Goal: Check status: Check status

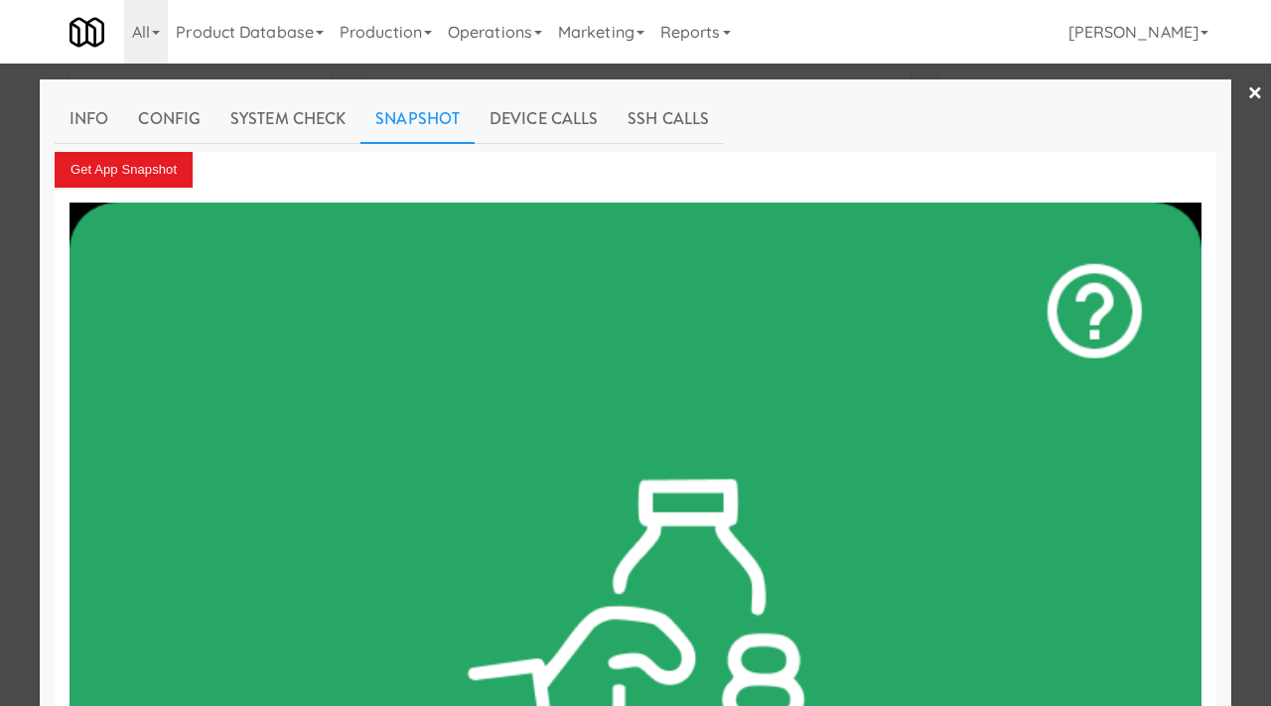
scroll to position [64, 0]
click at [5, 181] on div at bounding box center [635, 353] width 1271 height 706
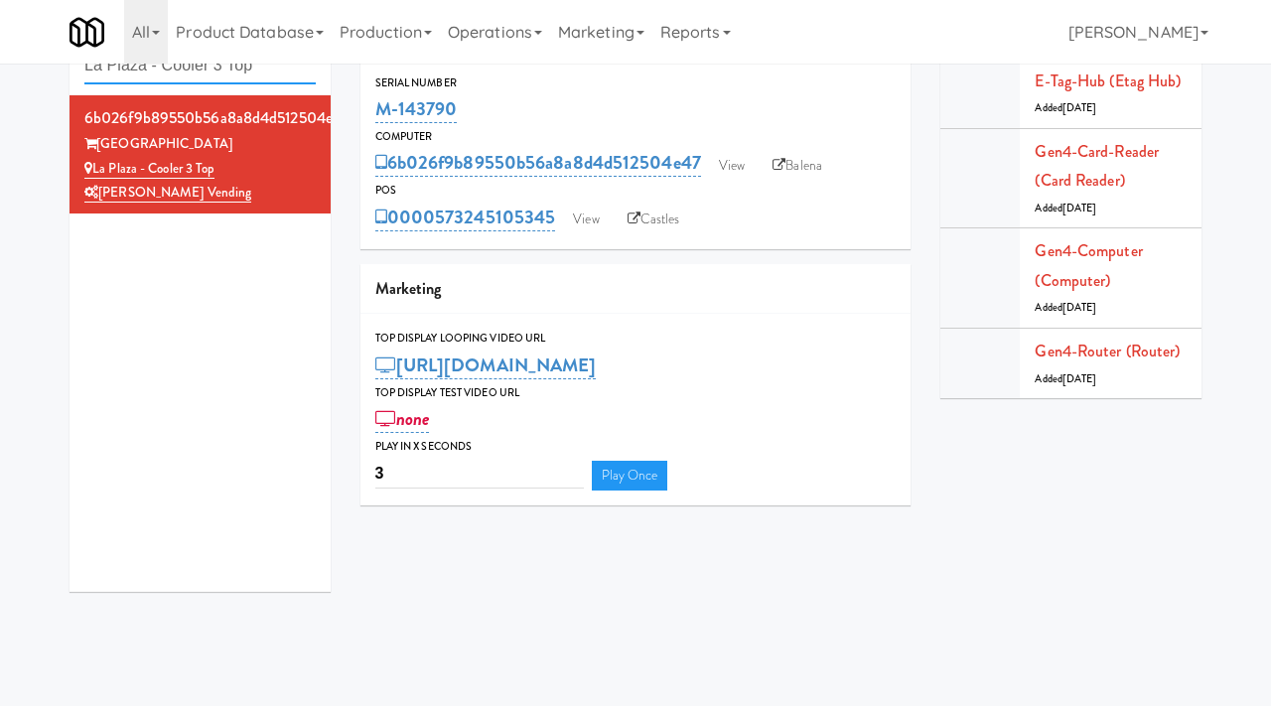
drag, startPoint x: 290, startPoint y: 76, endPoint x: 107, endPoint y: 31, distance: 188.3
click at [107, 39] on body "Okay Okay Select date: previous 2025-Aug next Su Mo Tu We Th Fr Sa 27 28 29 30 …" at bounding box center [635, 353] width 1271 height 706
paste input "ilac Station - Cooler"
type input "Lilac Station - Cooler"
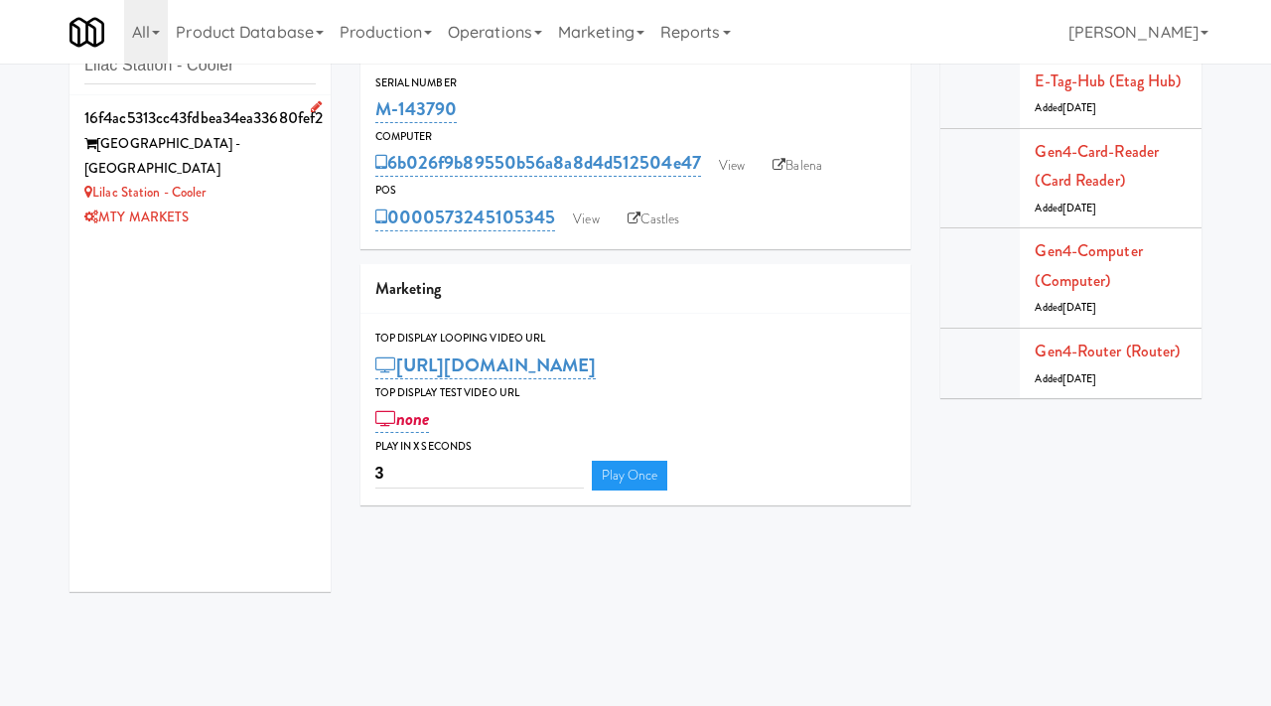
click at [271, 181] on div "Lilac Station - Cooler" at bounding box center [199, 193] width 231 height 25
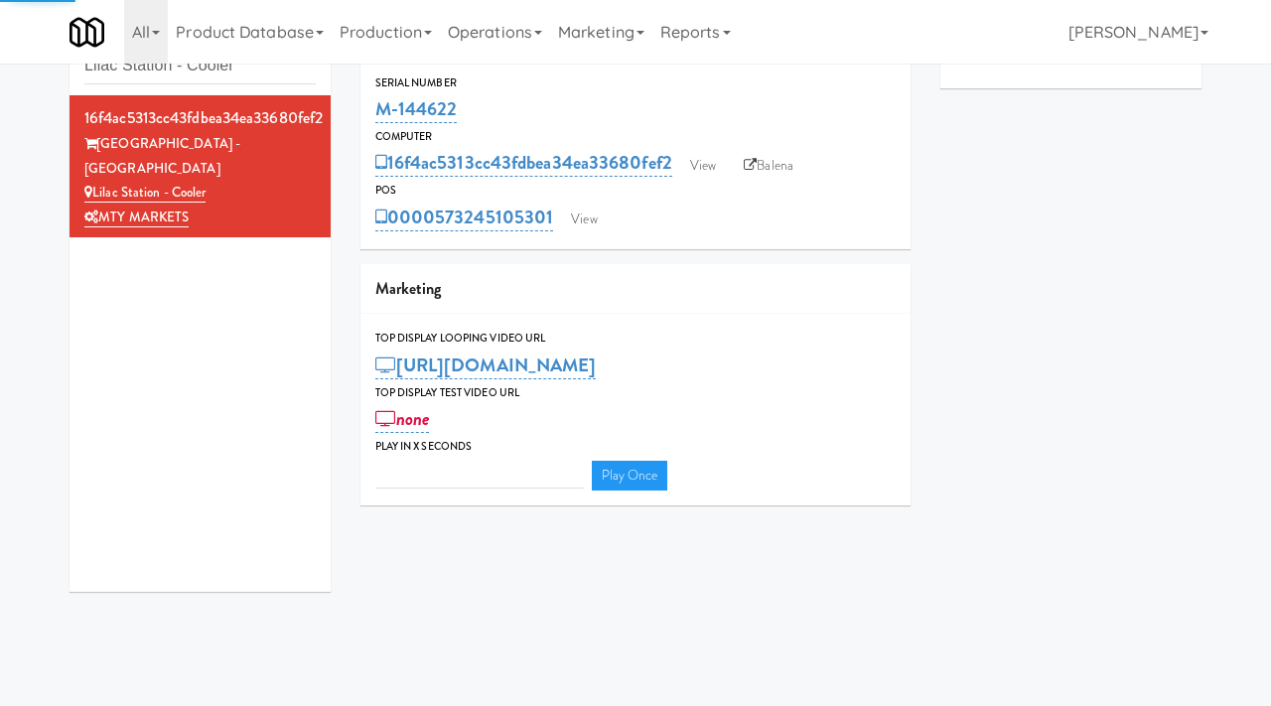
type input "3"
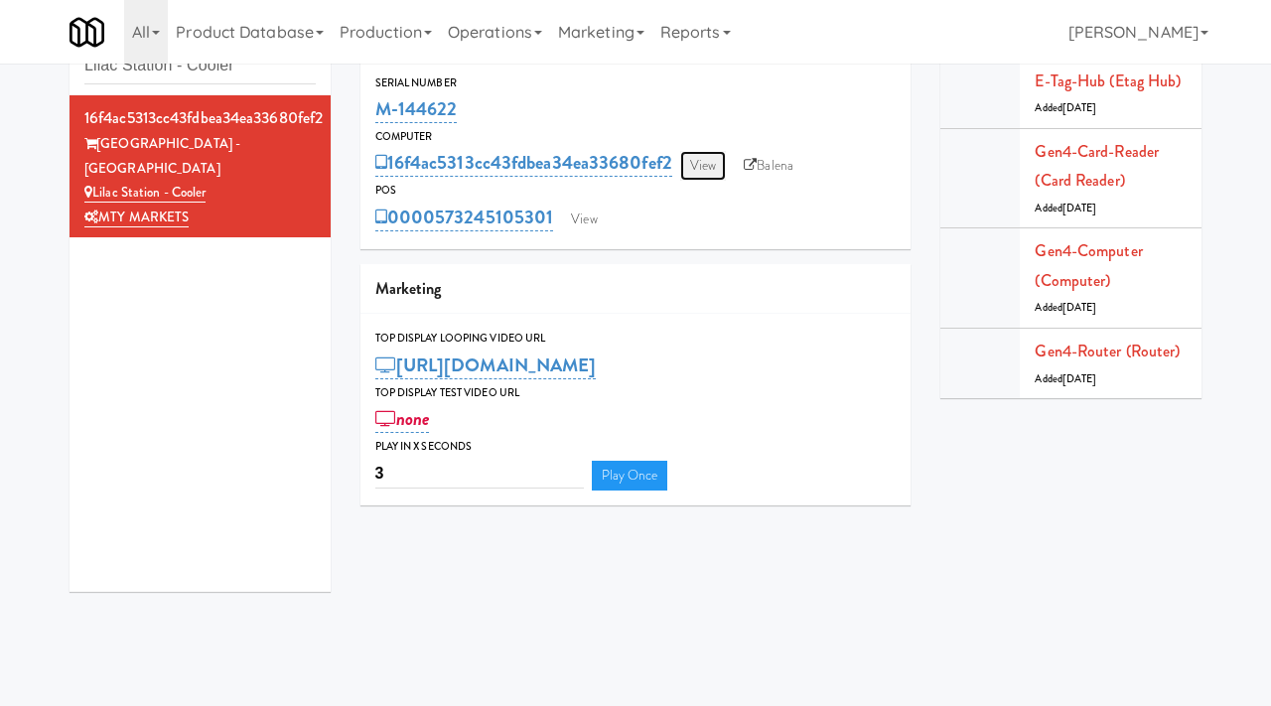
click at [695, 173] on link "View" at bounding box center [703, 166] width 46 height 30
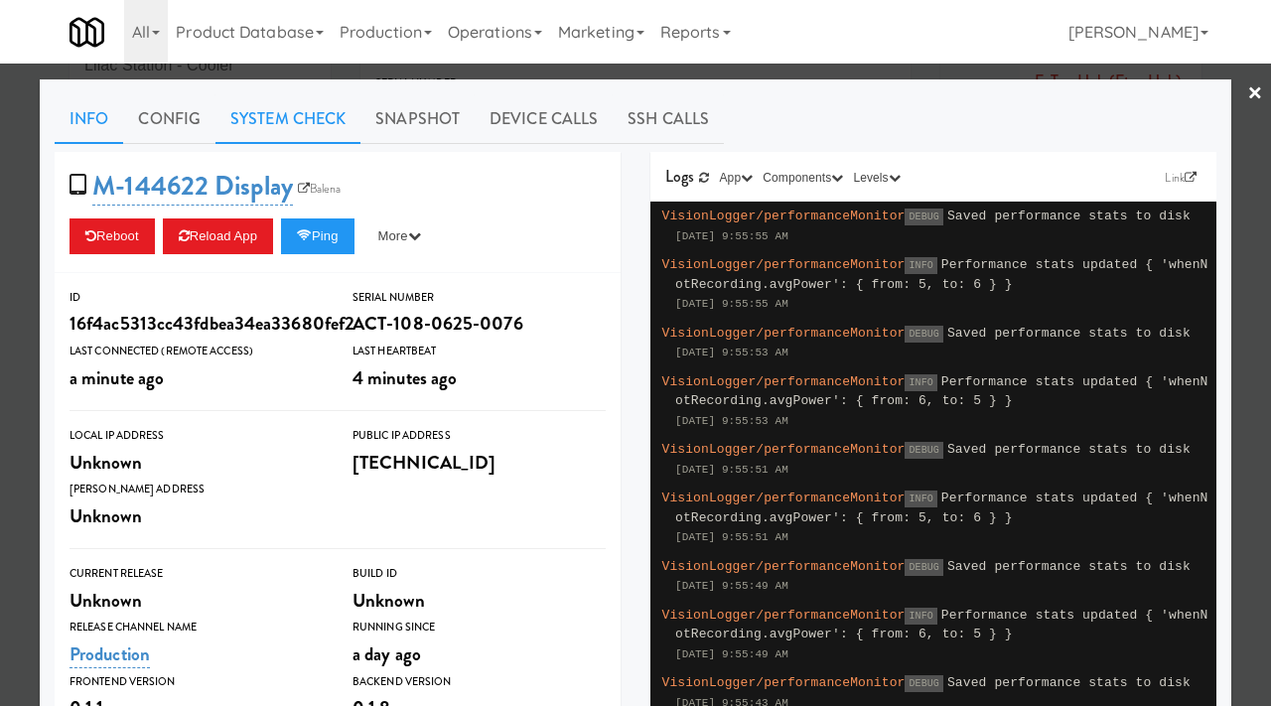
click at [273, 125] on link "System Check" at bounding box center [287, 119] width 145 height 50
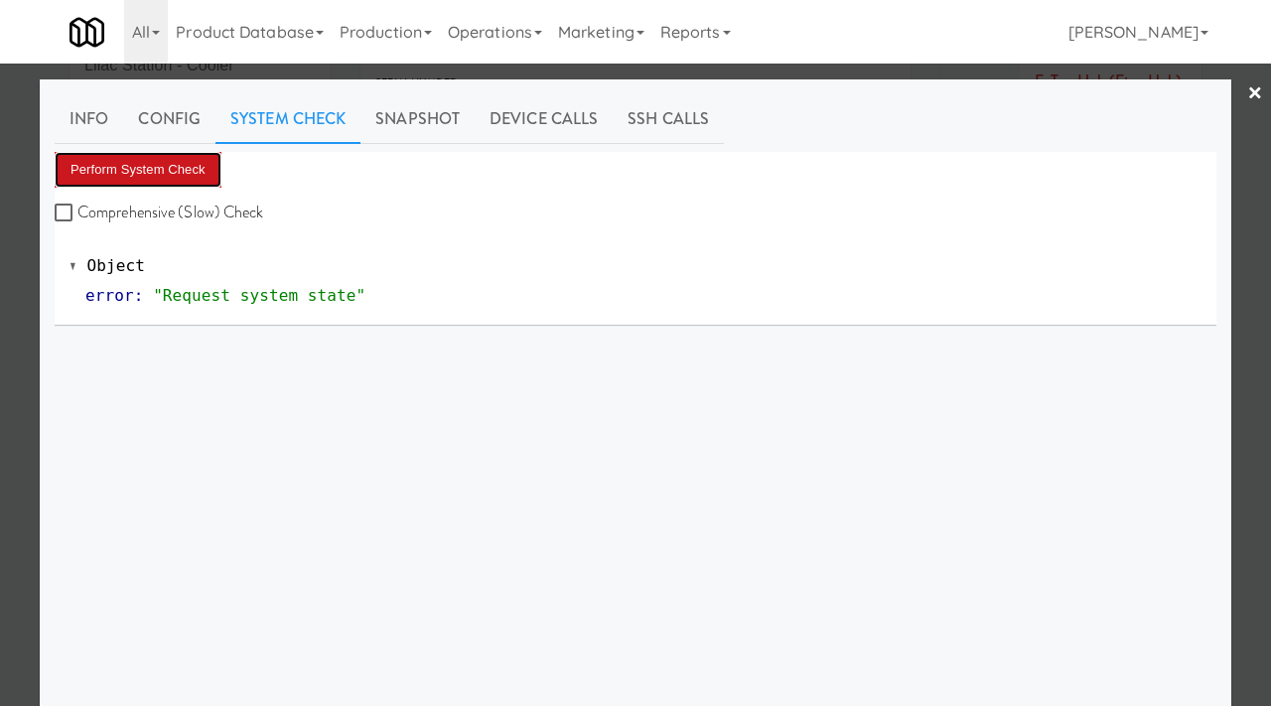
click at [195, 167] on button "Perform System Check" at bounding box center [138, 170] width 167 height 36
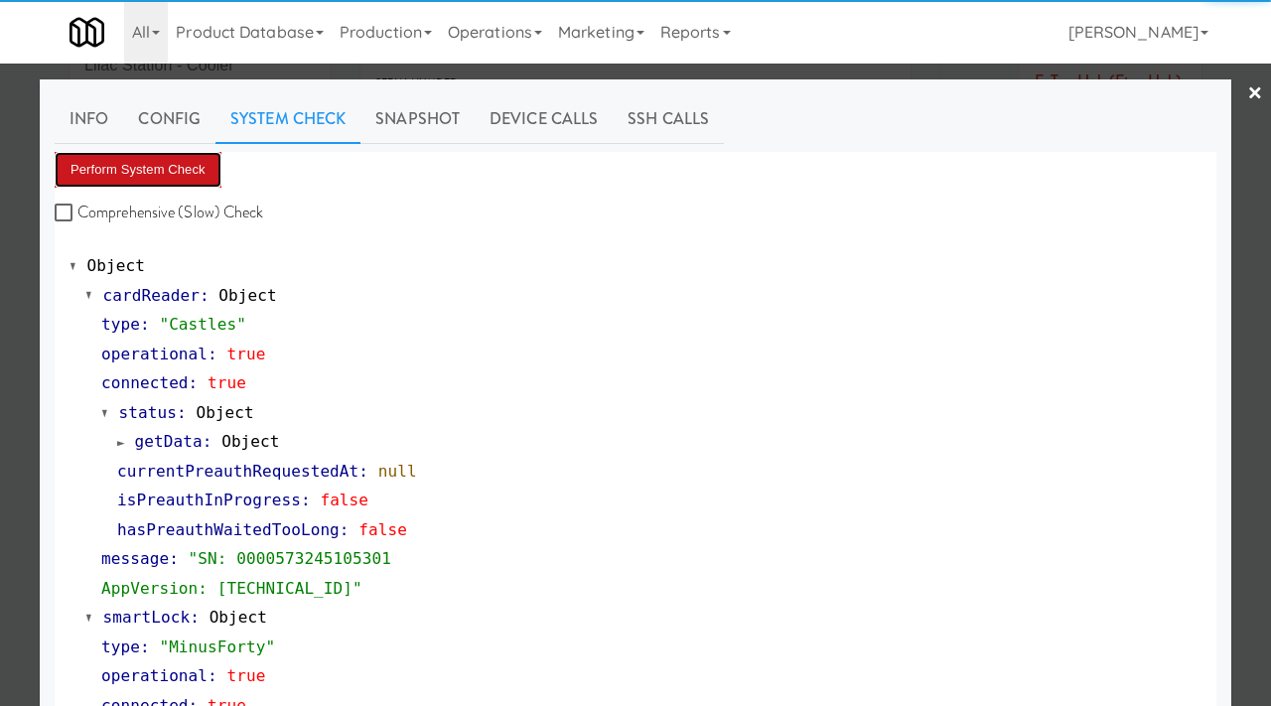
click at [195, 167] on button "Perform System Check" at bounding box center [138, 170] width 167 height 36
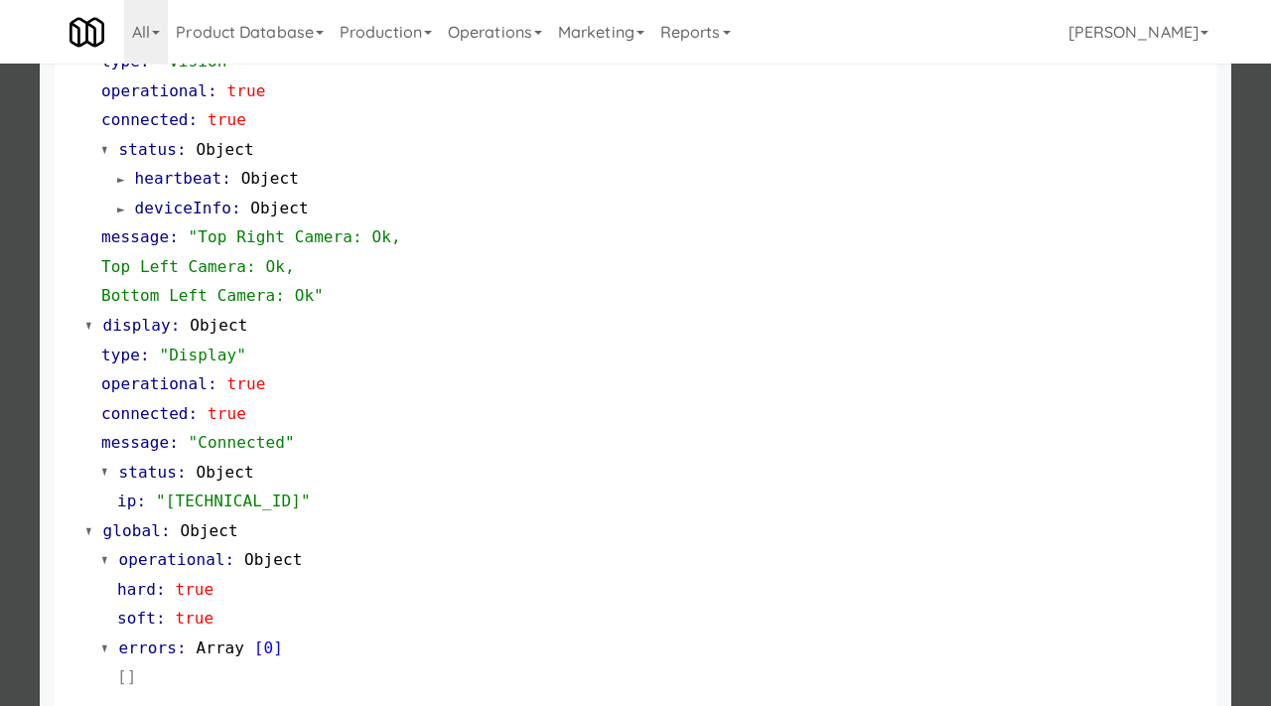
scroll to position [836, 0]
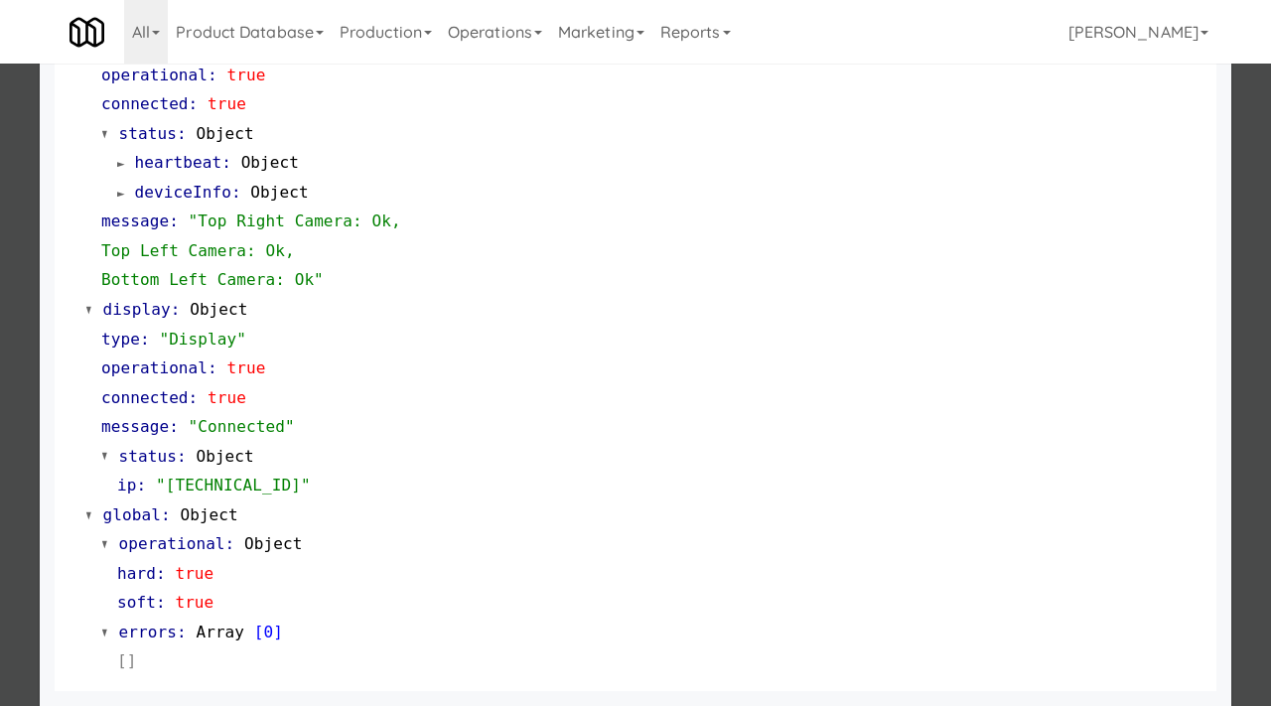
click at [0, 201] on div at bounding box center [635, 353] width 1271 height 706
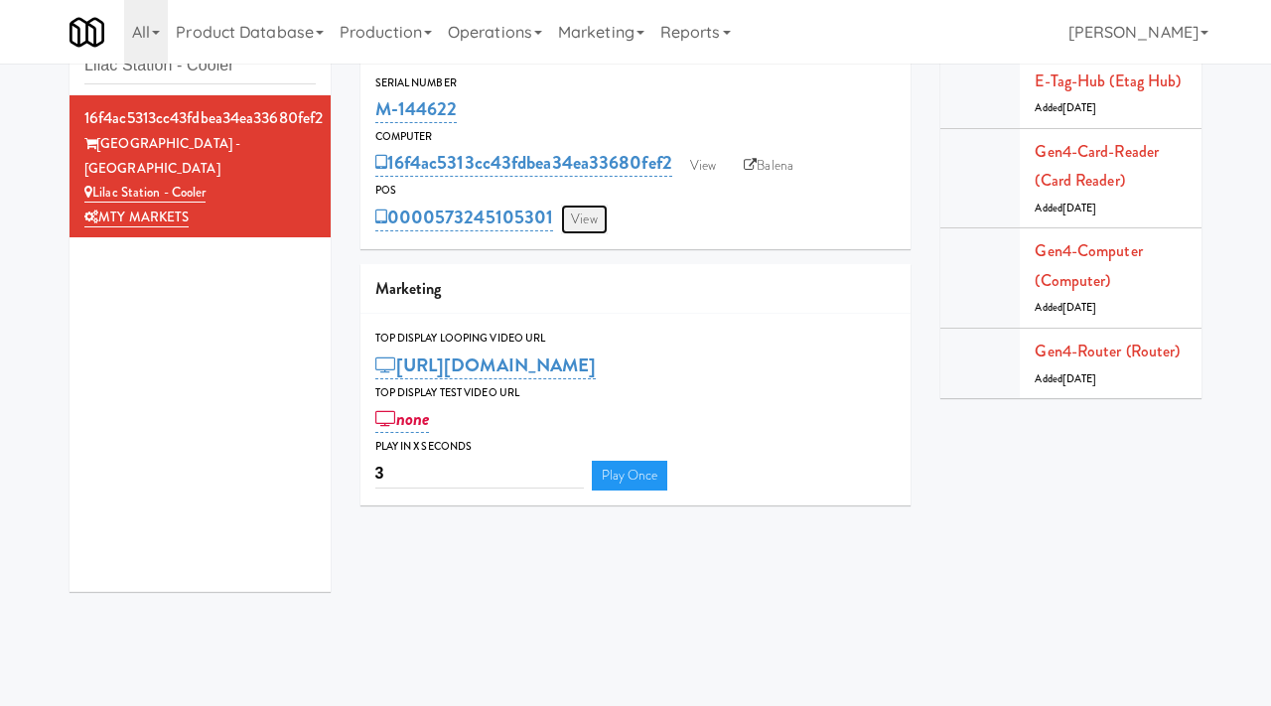
click at [600, 211] on link "View" at bounding box center [584, 220] width 46 height 30
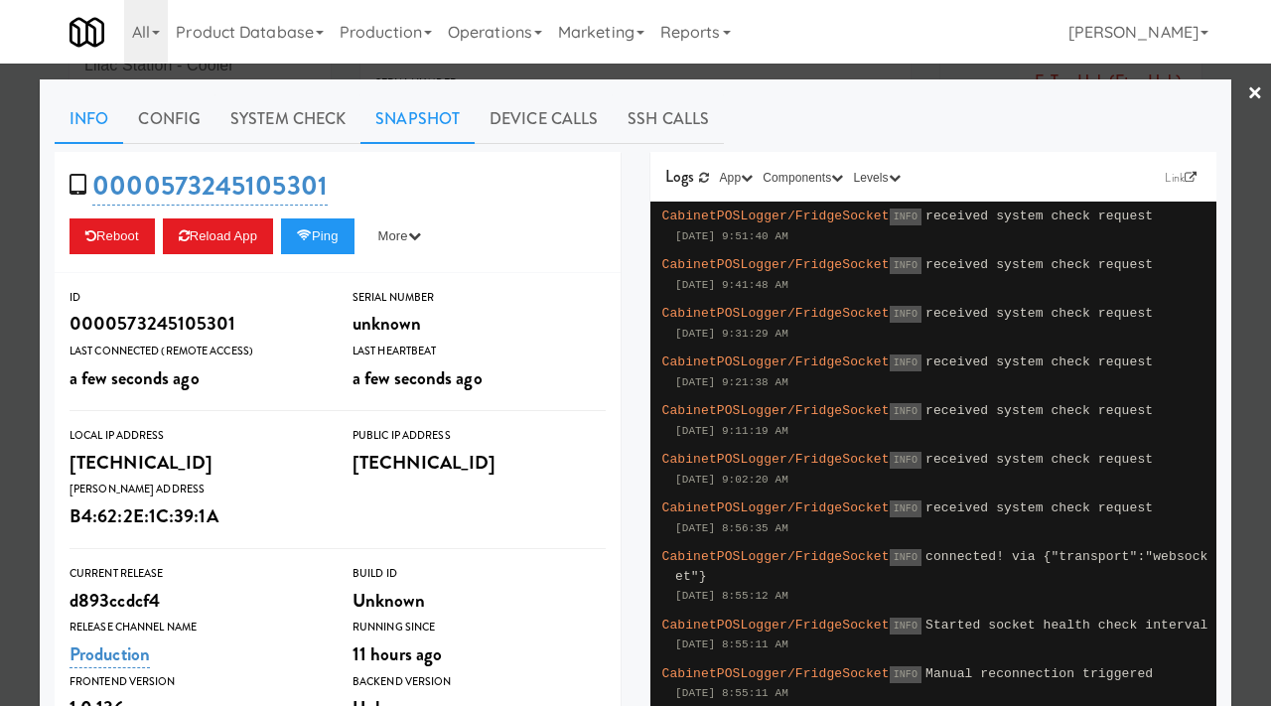
click at [380, 121] on link "Snapshot" at bounding box center [417, 119] width 114 height 50
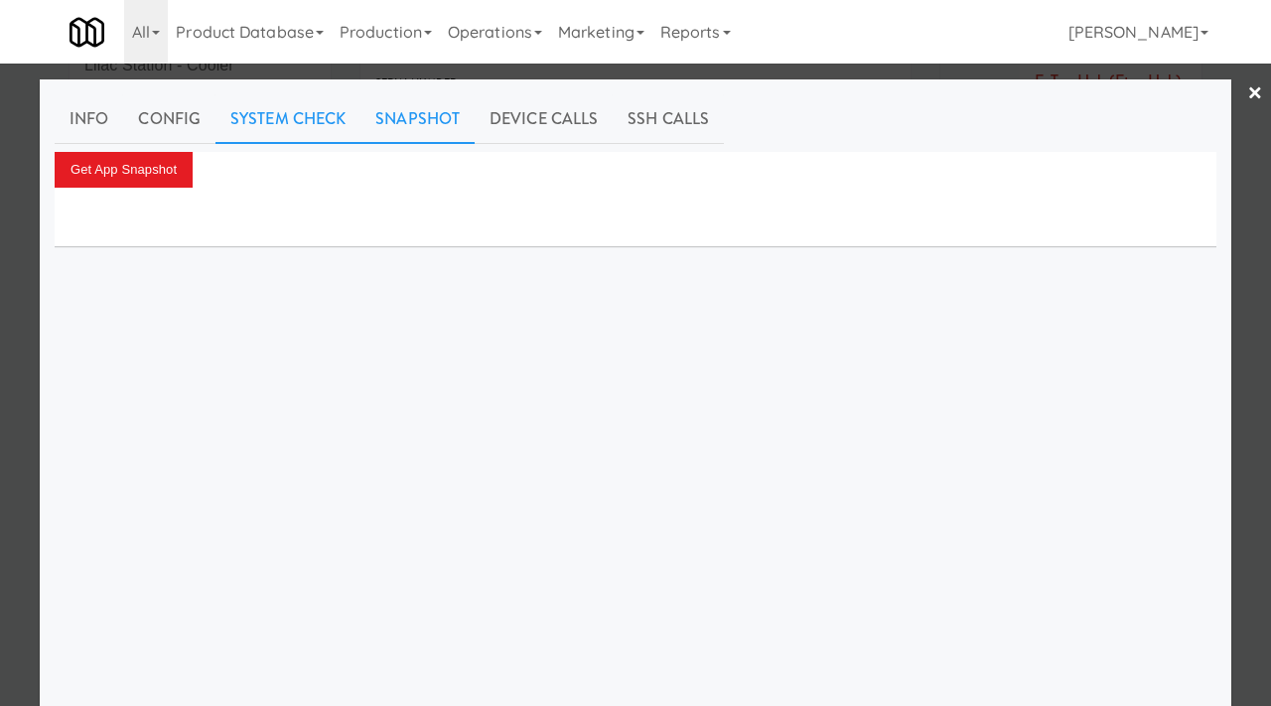
click at [352, 120] on link "System Check" at bounding box center [287, 119] width 145 height 50
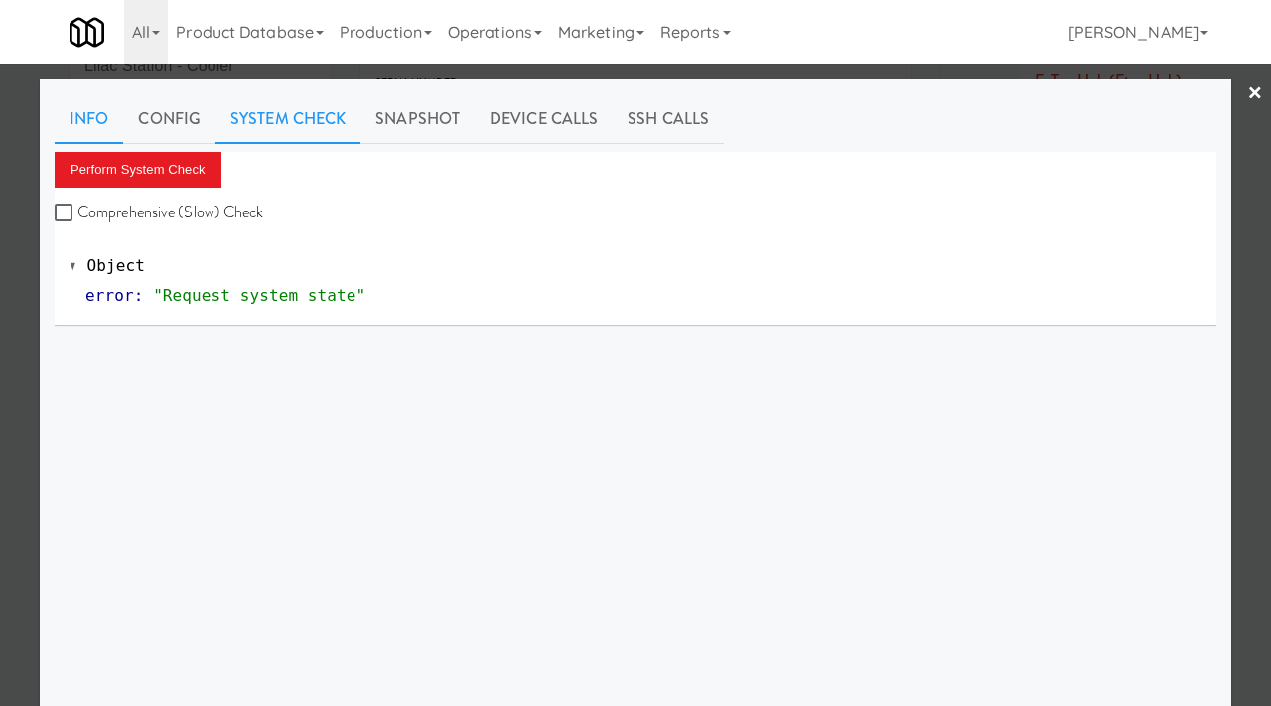
click at [77, 116] on link "Info" at bounding box center [89, 119] width 69 height 50
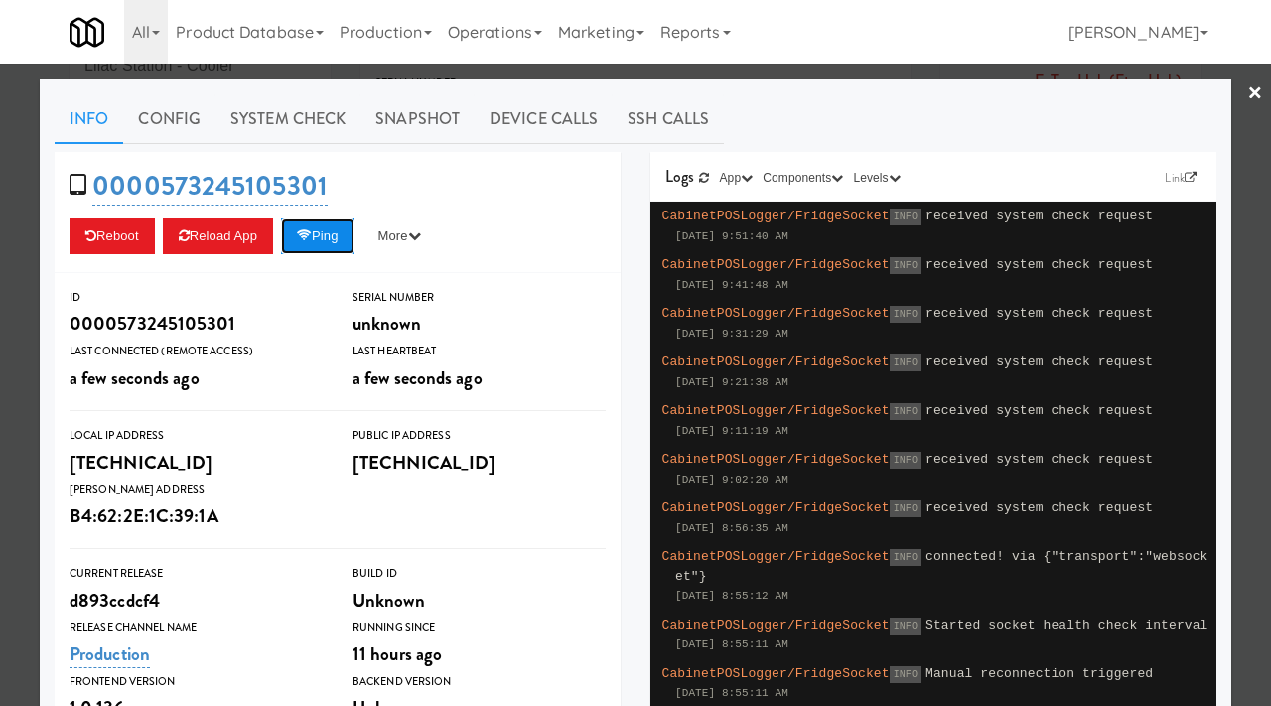
click at [346, 240] on button "Ping" at bounding box center [317, 236] width 73 height 36
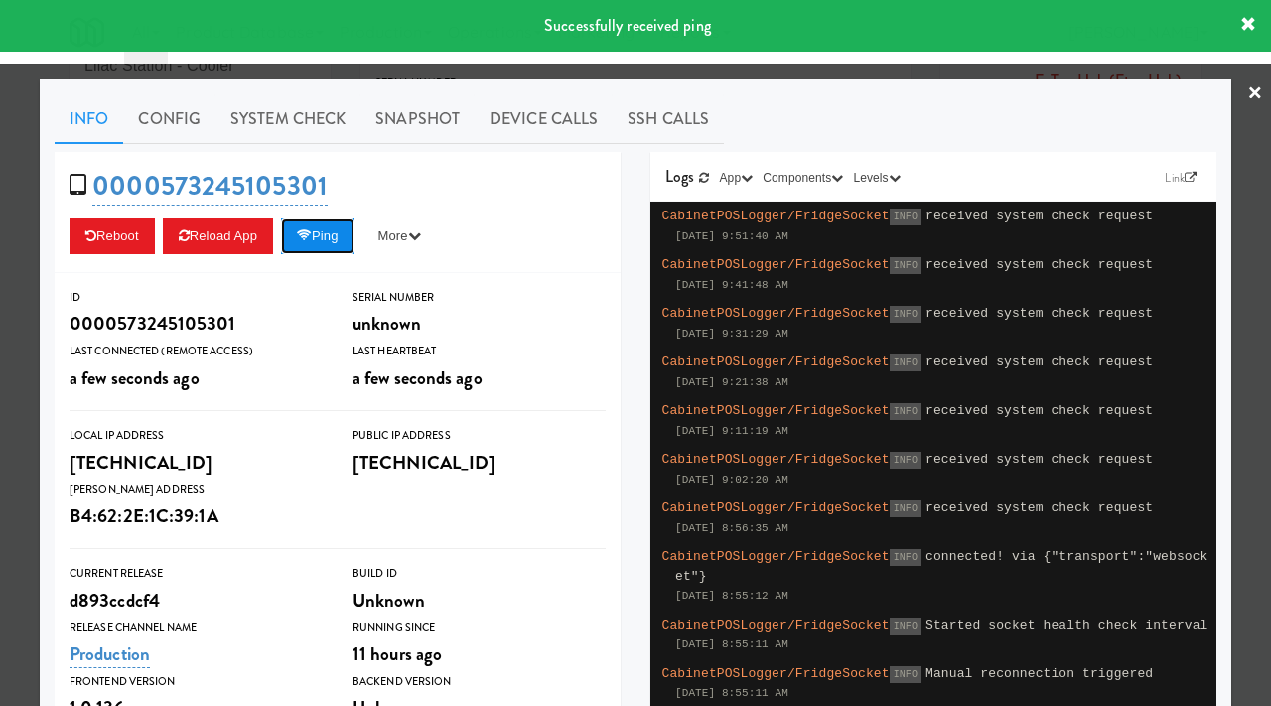
click at [346, 240] on button "Ping" at bounding box center [317, 236] width 73 height 36
click at [405, 126] on link "Snapshot" at bounding box center [417, 119] width 114 height 50
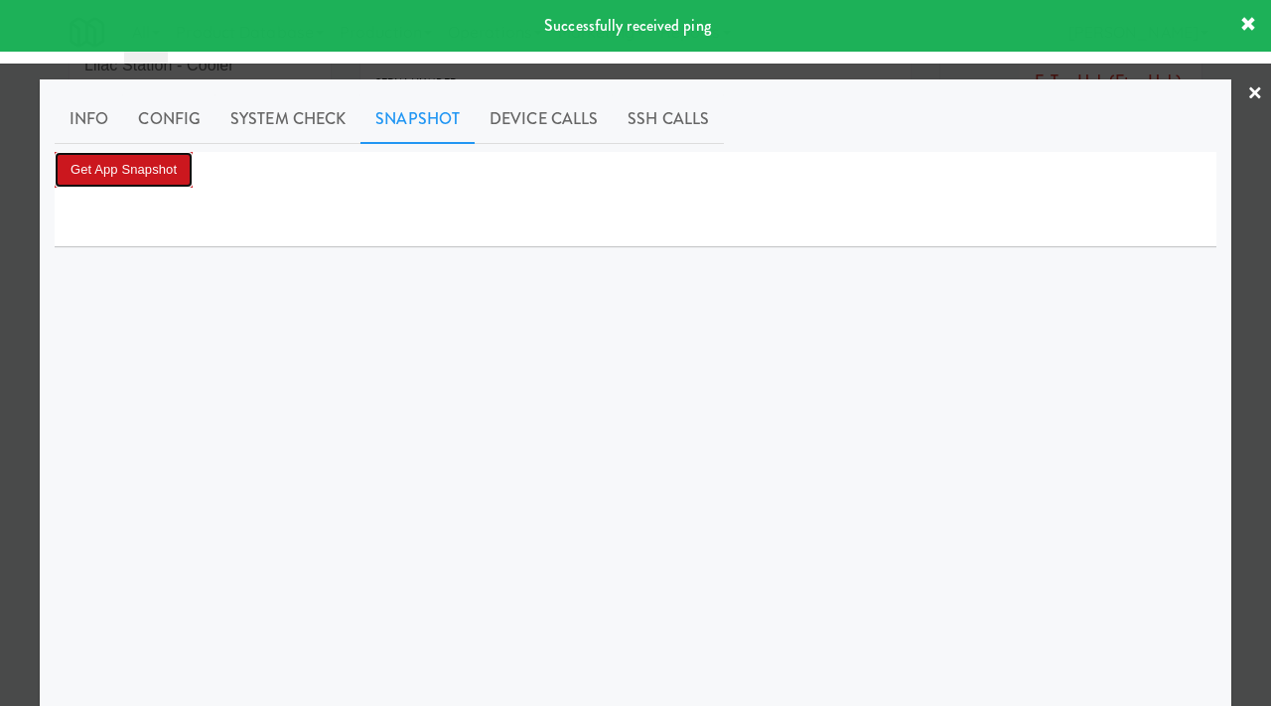
click at [106, 158] on button "Get App Snapshot" at bounding box center [124, 170] width 138 height 36
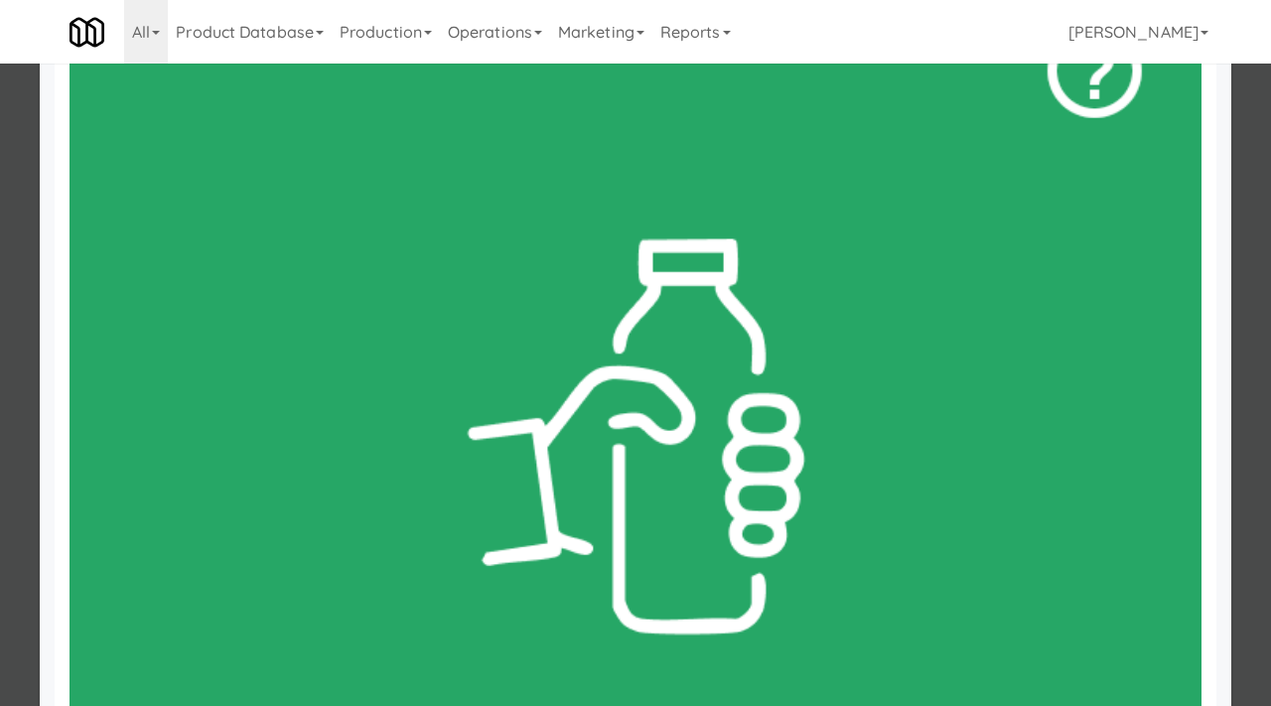
scroll to position [245, 0]
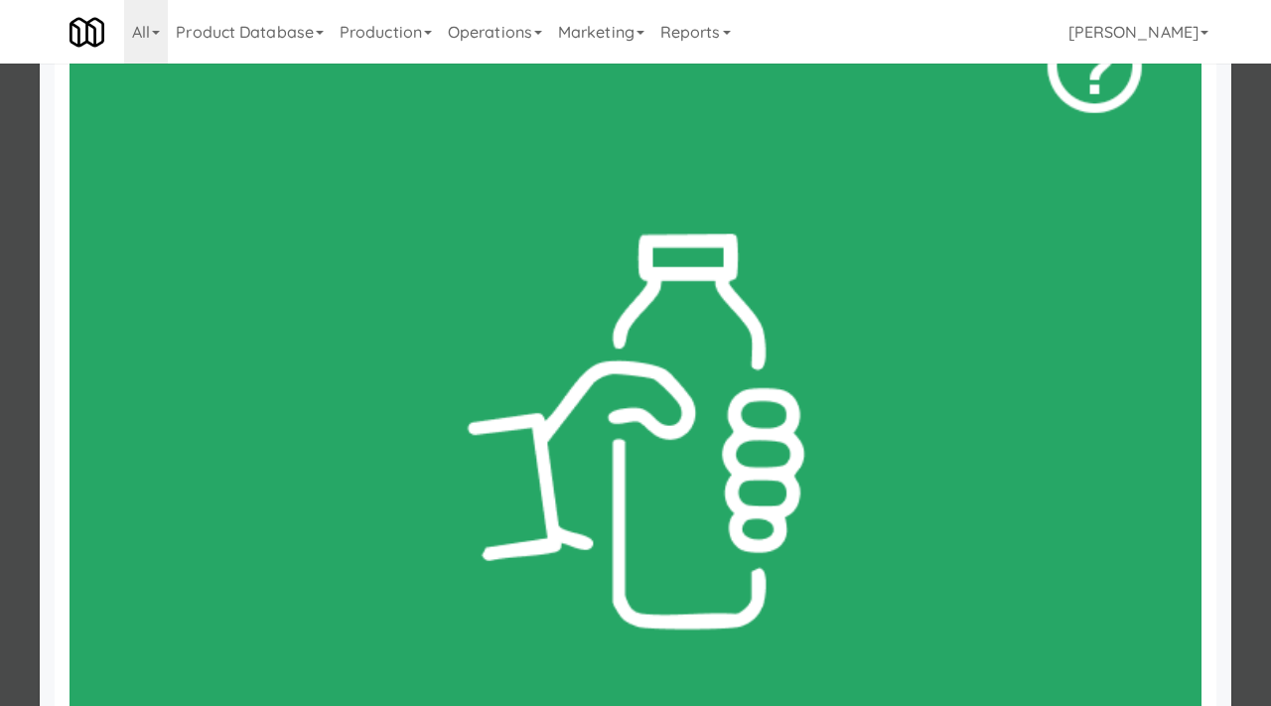
click at [11, 142] on div at bounding box center [635, 353] width 1271 height 706
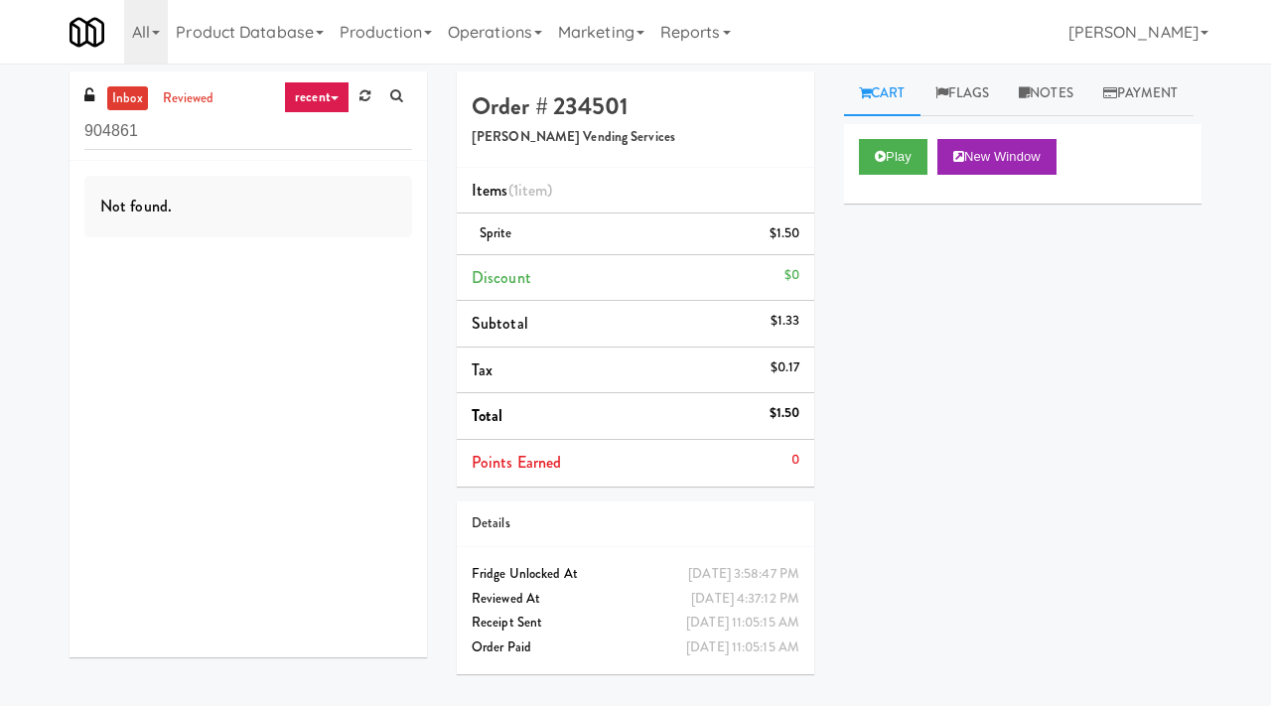
scroll to position [18, 0]
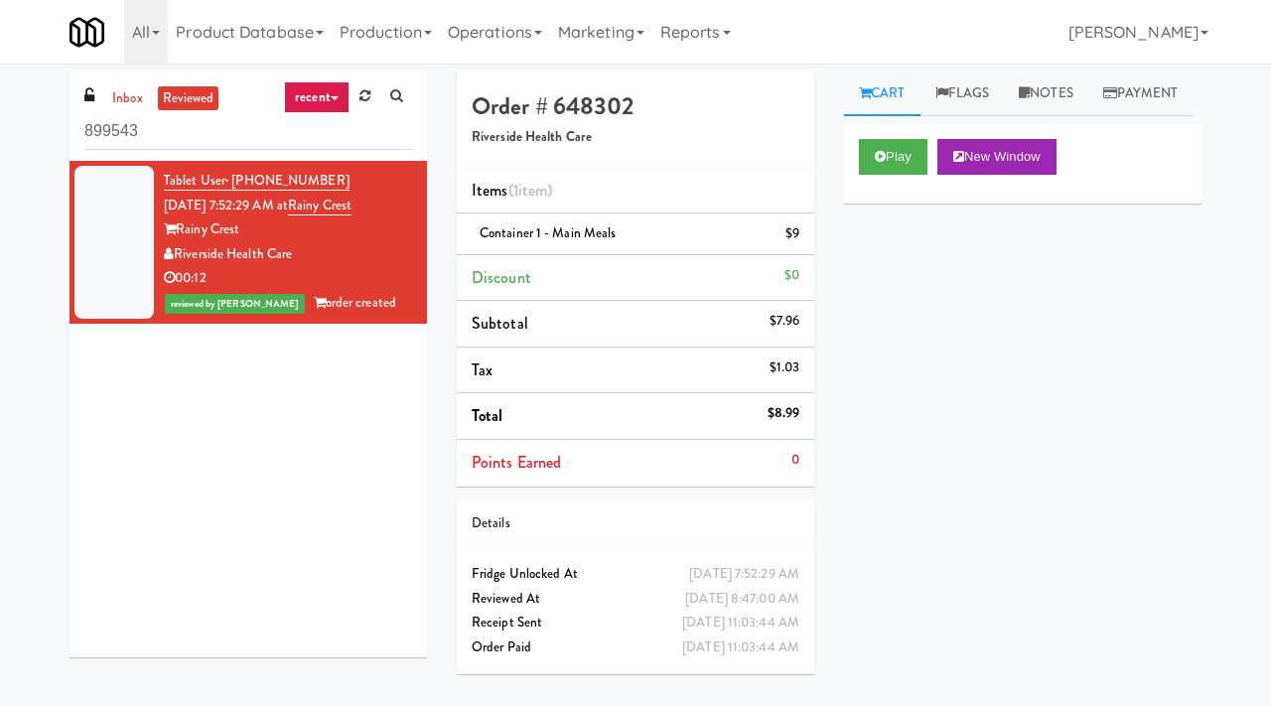
click at [799, 42] on div "All 901 Smrt Mrkt https://classic.micromart.com/vision-orders/899543?operator_i…" at bounding box center [635, 32] width 1132 height 64
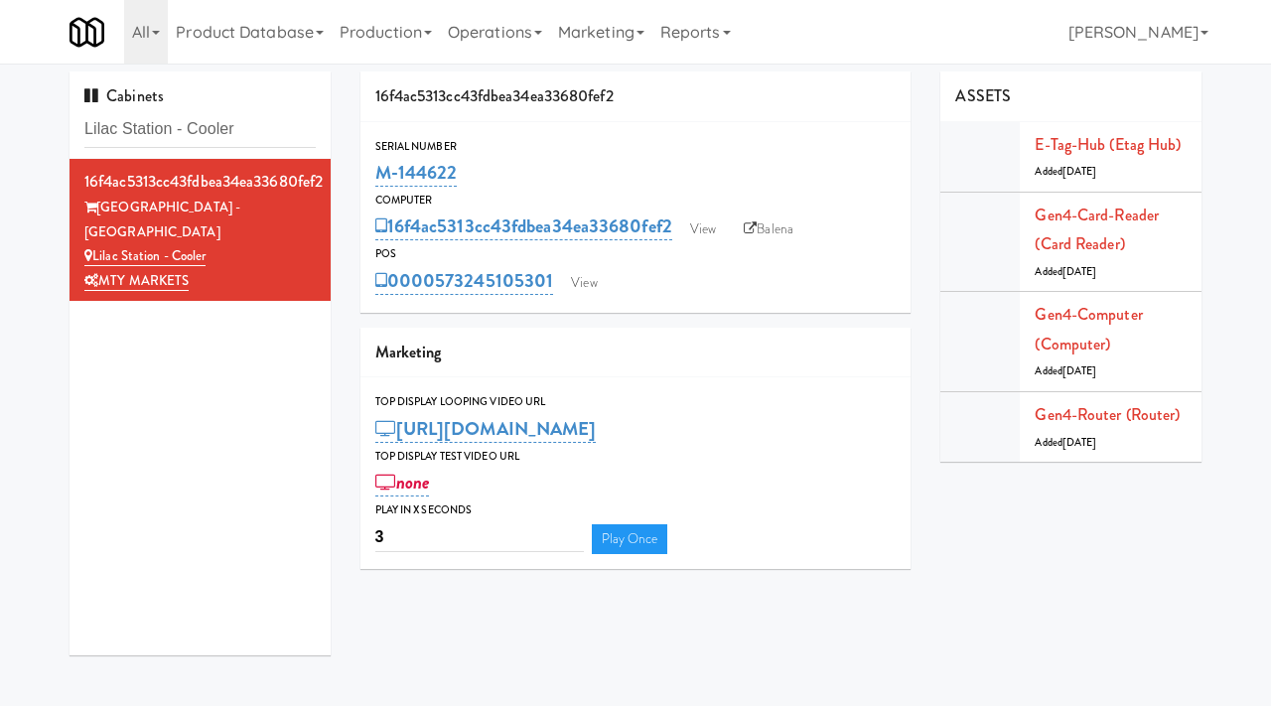
scroll to position [64, 0]
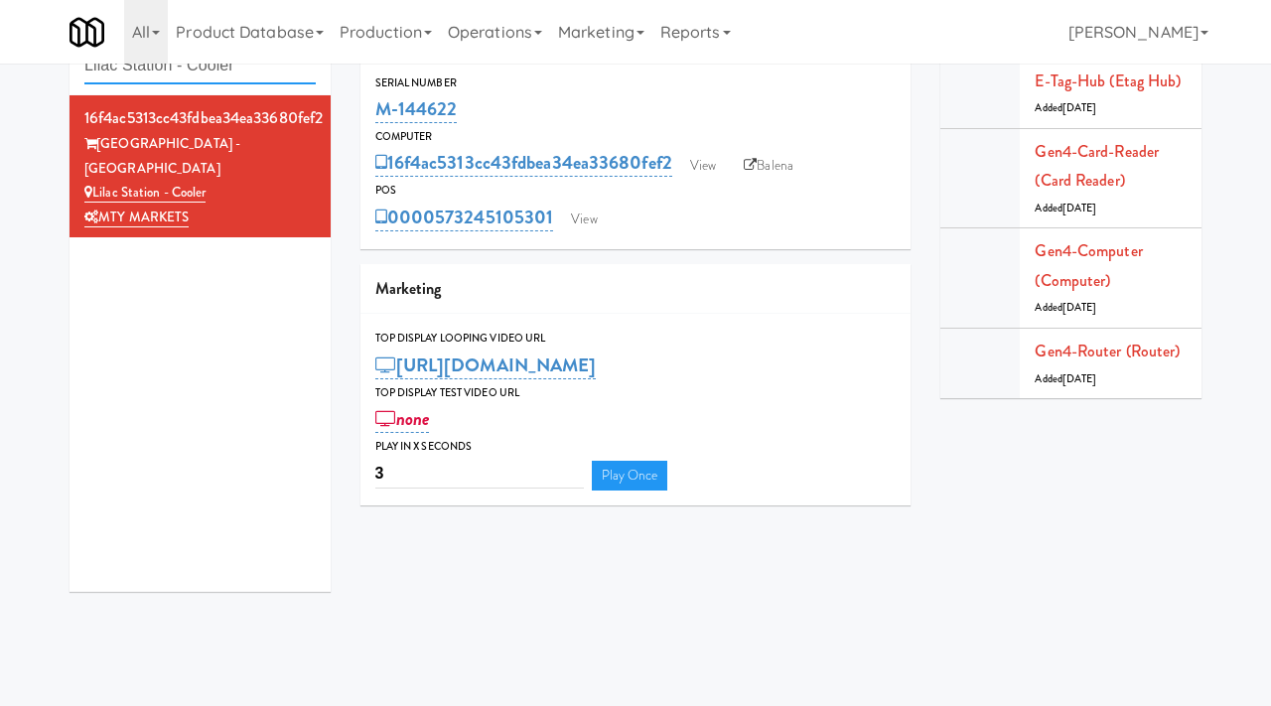
drag, startPoint x: 250, startPoint y: 68, endPoint x: 79, endPoint y: 71, distance: 170.8
click at [79, 71] on div "Cabinets Lilac Station - Cooler" at bounding box center [199, 51] width 261 height 87
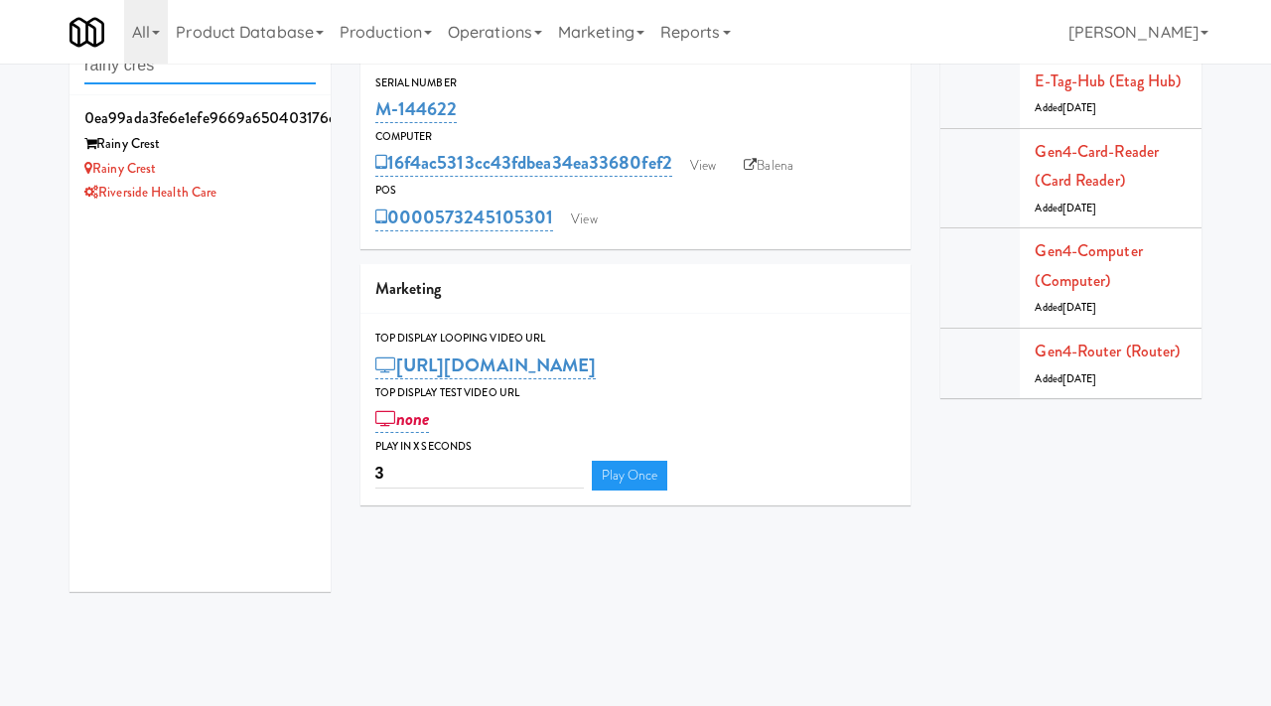
type input "rainy cres"
